Goal: Transaction & Acquisition: Purchase product/service

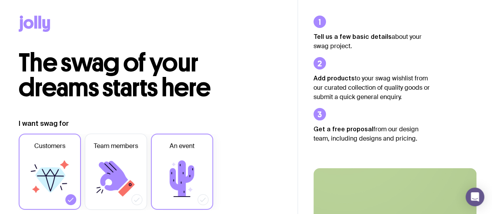
click at [207, 183] on label "An event" at bounding box center [182, 172] width 62 height 76
click at [0, 0] on input "An event" at bounding box center [0, 0] width 0 height 0
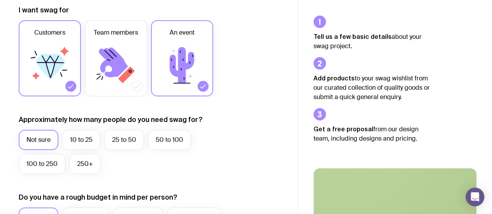
scroll to position [117, 0]
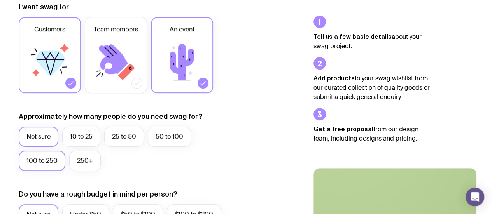
click at [38, 166] on label "100 to 250" at bounding box center [42, 161] width 47 height 20
click at [0, 0] on input "100 to 250" at bounding box center [0, 0] width 0 height 0
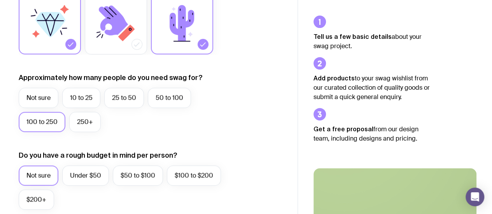
scroll to position [194, 0]
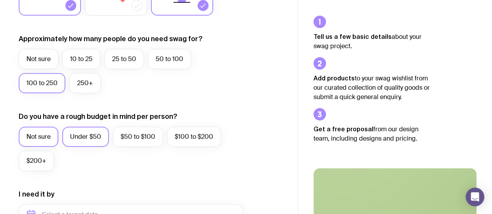
click at [101, 133] on label "Under $50" at bounding box center [85, 137] width 47 height 20
click at [0, 0] on input "Under $50" at bounding box center [0, 0] width 0 height 0
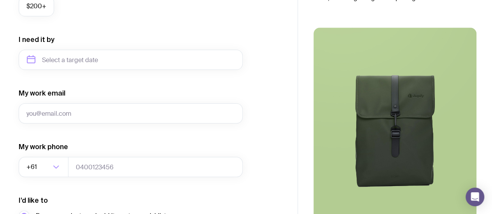
scroll to position [350, 0]
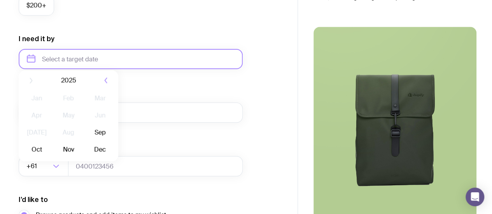
click at [122, 66] on input "text" at bounding box center [131, 59] width 224 height 20
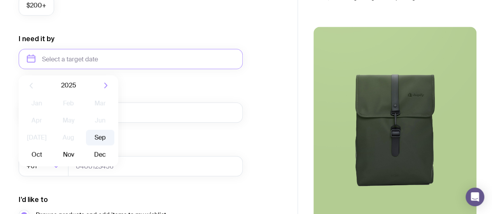
click at [51, 147] on button "Sep" at bounding box center [37, 155] width 28 height 16
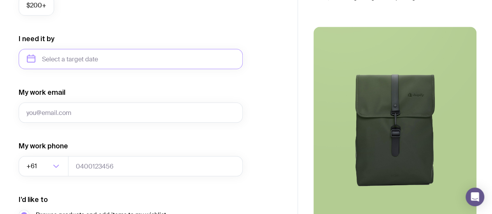
type input "[DATE]"
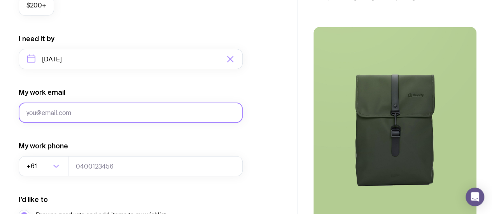
click at [84, 116] on input "My work email" at bounding box center [131, 113] width 224 height 20
type input "[EMAIL_ADDRESS][DOMAIN_NAME]"
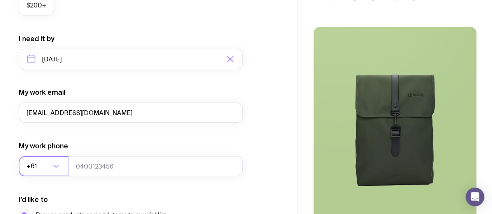
click at [42, 165] on input "Search for option" at bounding box center [44, 166] width 12 height 20
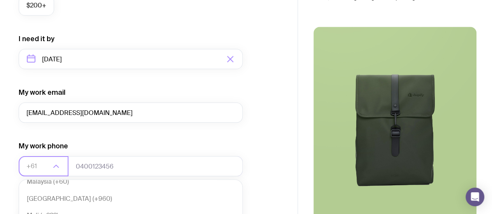
scroll to position [2201, 0]
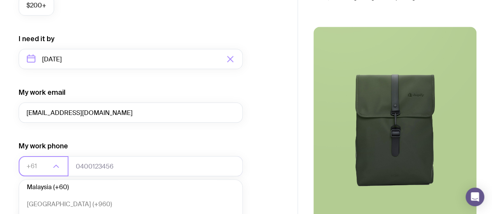
click at [54, 186] on li "Malaysia (+60)" at bounding box center [130, 187] width 223 height 17
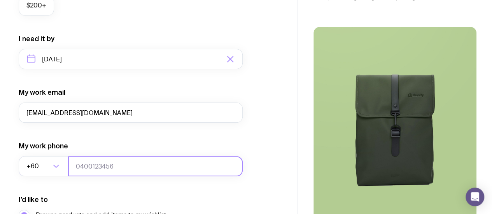
click at [94, 165] on input "tel" at bounding box center [155, 166] width 175 height 20
click at [82, 167] on input "60123378573" at bounding box center [155, 166] width 175 height 20
type input "123378573"
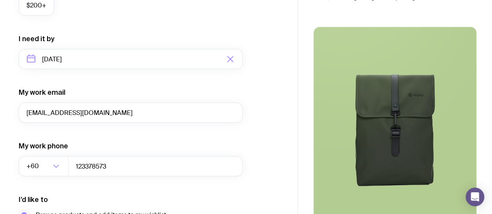
click at [114, 195] on form "I want swag for Customers Team members An event Approximately how many people d…" at bounding box center [131, 23] width 224 height 508
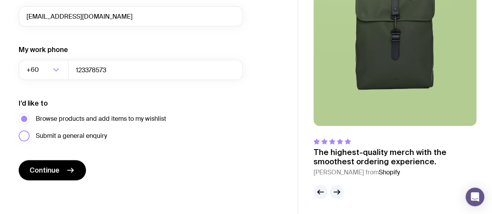
click at [95, 133] on span "Submit a general enquiry" at bounding box center [71, 135] width 71 height 9
click at [0, 0] on input "Submit a general enquiry" at bounding box center [0, 0] width 0 height 0
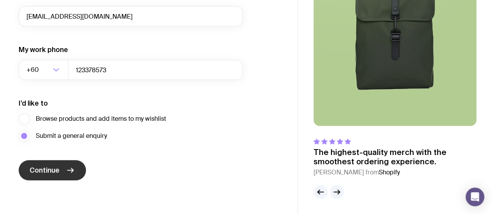
click at [70, 175] on button "Continue" at bounding box center [52, 170] width 67 height 20
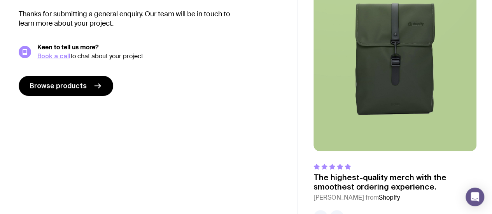
scroll to position [110, 0]
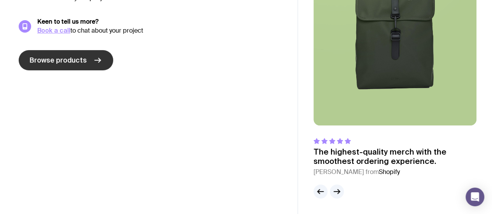
click at [93, 63] on icon at bounding box center [97, 60] width 9 height 9
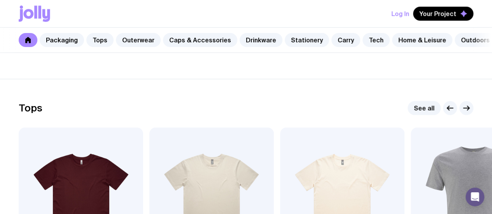
scroll to position [311, 0]
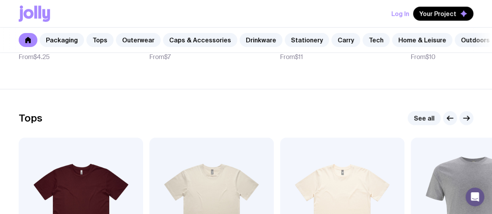
click at [26, 124] on h2 "Tops" at bounding box center [31, 118] width 24 height 12
click at [430, 125] on link "See all" at bounding box center [423, 118] width 33 height 14
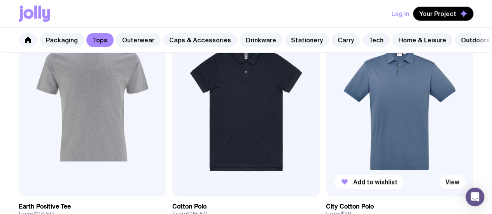
scroll to position [389, 0]
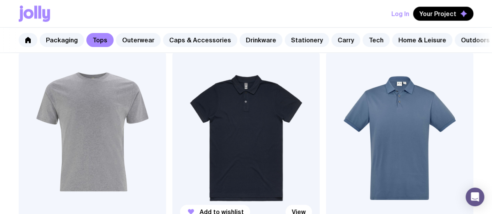
click at [172, 77] on img at bounding box center [245, 138] width 147 height 177
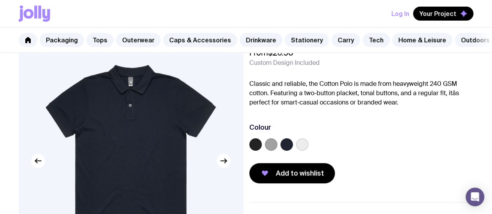
scroll to position [39, 0]
click at [308, 149] on label at bounding box center [302, 144] width 12 height 12
click at [0, 0] on input "radio" at bounding box center [0, 0] width 0 height 0
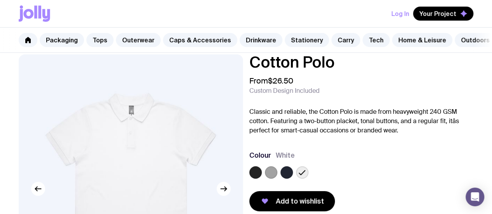
scroll to position [0, 0]
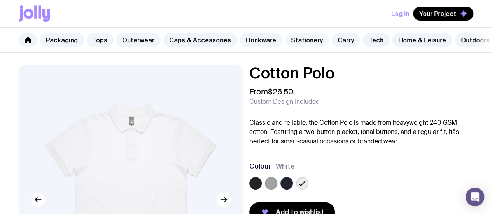
click at [296, 41] on link "Stationery" at bounding box center [307, 40] width 44 height 14
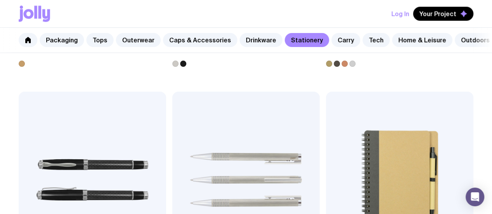
scroll to position [583, 0]
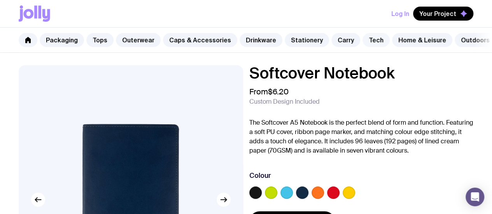
click at [368, 44] on link "Tech" at bounding box center [375, 40] width 27 height 14
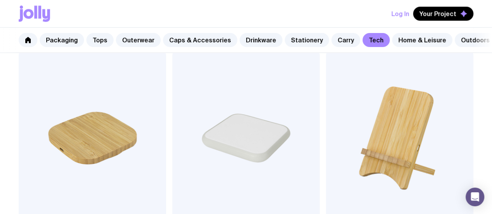
scroll to position [350, 0]
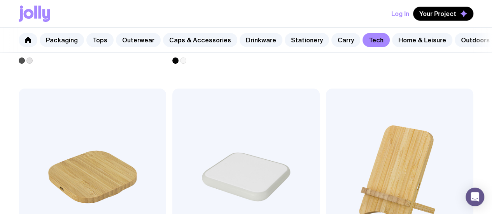
click at [172, 155] on img at bounding box center [245, 177] width 147 height 177
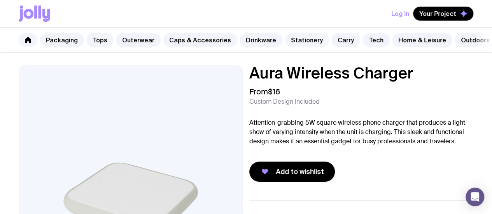
click at [309, 44] on link "Stationery" at bounding box center [307, 40] width 44 height 14
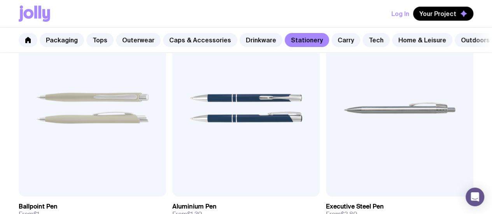
scroll to position [194, 0]
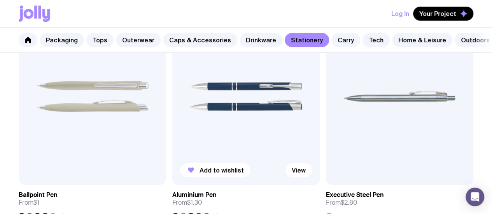
click at [192, 98] on img at bounding box center [245, 96] width 147 height 177
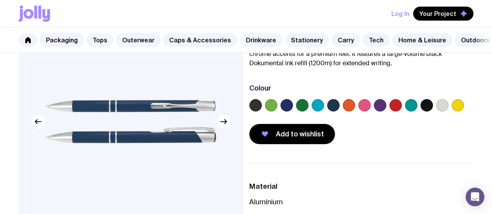
scroll to position [78, 0]
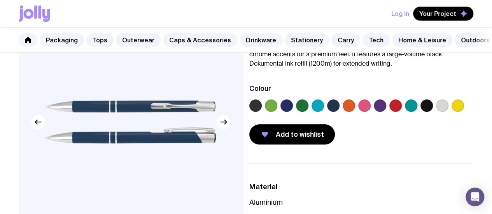
click at [448, 112] on label at bounding box center [442, 106] width 12 height 12
click at [0, 0] on input "radio" at bounding box center [0, 0] width 0 height 0
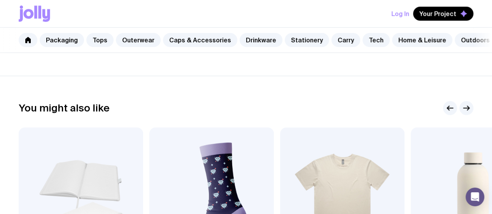
scroll to position [389, 0]
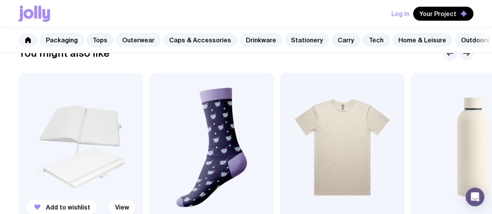
click at [104, 142] on img at bounding box center [81, 147] width 124 height 149
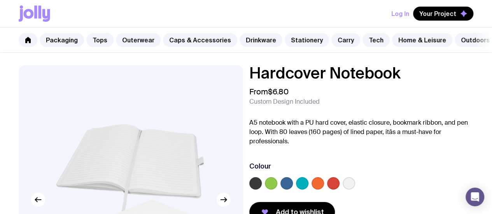
click at [355, 189] on label at bounding box center [349, 183] width 12 height 12
click at [0, 0] on input "radio" at bounding box center [0, 0] width 0 height 0
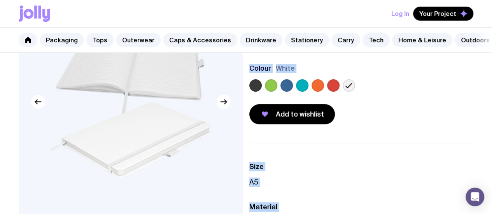
scroll to position [165, 0]
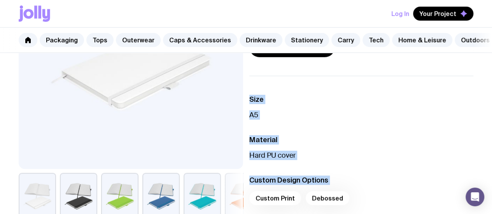
drag, startPoint x: 9, startPoint y: 66, endPoint x: 423, endPoint y: 161, distance: 424.8
click at [424, 212] on div "Hardcover Notebook From $6.80 Custom Design Included A5 notebook with a PU hard…" at bounding box center [246, 207] width 492 height 638
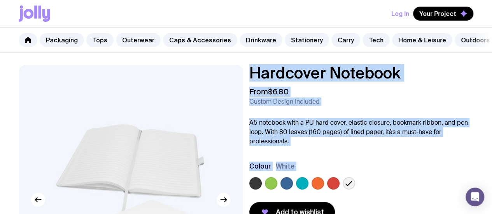
click at [463, 115] on div "Hardcover Notebook From $6.80 Custom Design Included A5 notebook with a PU hard…" at bounding box center [361, 143] width 224 height 157
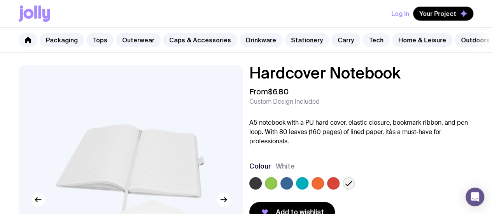
click at [362, 42] on link "Tech" at bounding box center [375, 40] width 27 height 14
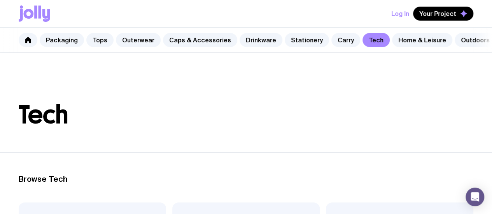
scroll to position [0, 44]
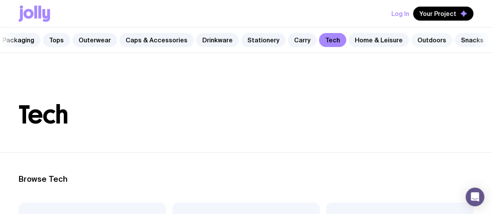
click at [412, 38] on link "Outdoors" at bounding box center [431, 40] width 41 height 14
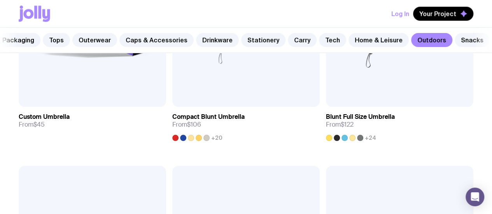
scroll to position [428, 0]
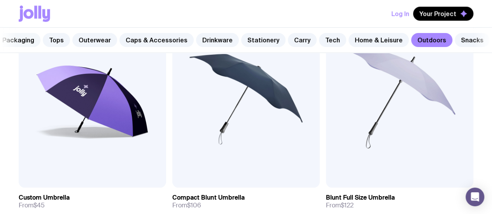
click at [33, 42] on link "Packaging" at bounding box center [18, 40] width 44 height 14
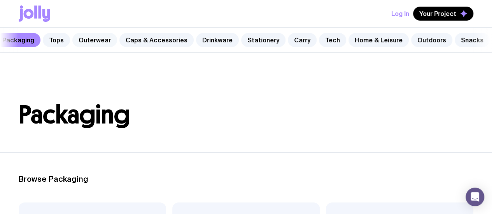
click at [82, 38] on link "Outerwear" at bounding box center [94, 40] width 45 height 14
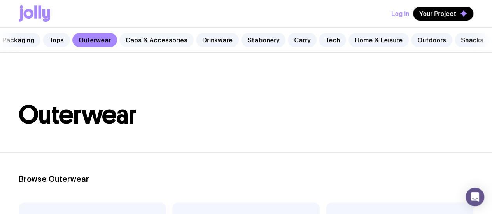
click at [145, 39] on link "Caps & Accessories" at bounding box center [156, 40] width 74 height 14
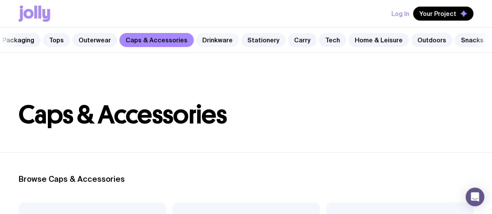
click at [215, 38] on link "Drinkware" at bounding box center [217, 40] width 43 height 14
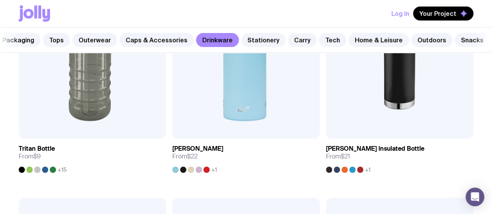
scroll to position [1248, 0]
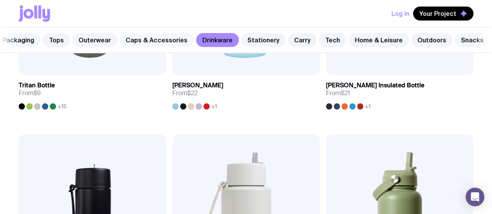
click at [143, 42] on link "Caps & Accessories" at bounding box center [156, 40] width 74 height 14
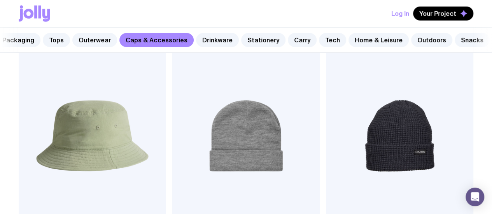
scroll to position [1166, 0]
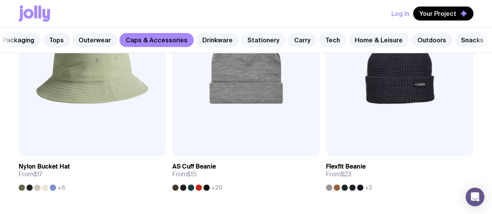
click at [244, 39] on link "Stationery" at bounding box center [263, 40] width 44 height 14
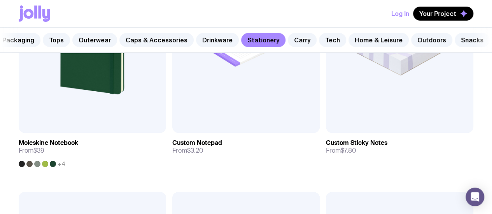
scroll to position [1437, 0]
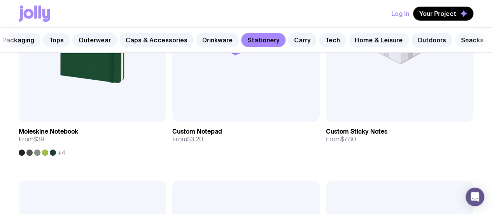
click at [455, 38] on link "Snacks" at bounding box center [472, 40] width 35 height 14
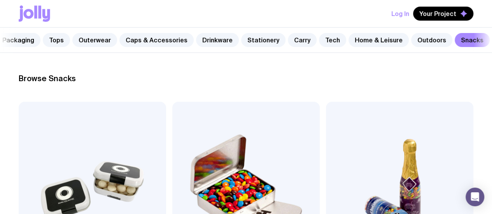
scroll to position [89, 0]
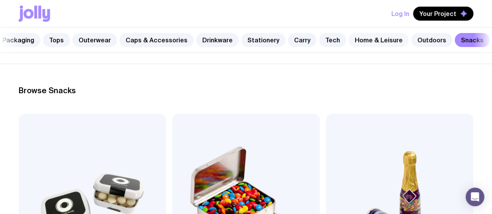
click at [382, 37] on link "Home & Leisure" at bounding box center [378, 40] width 60 height 14
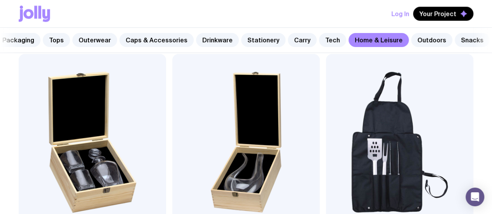
scroll to position [539, 0]
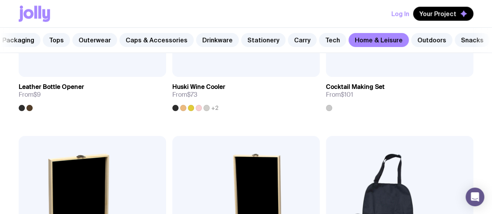
drag, startPoint x: 233, startPoint y: 122, endPoint x: 478, endPoint y: 114, distance: 245.1
